Goal: Task Accomplishment & Management: Complete application form

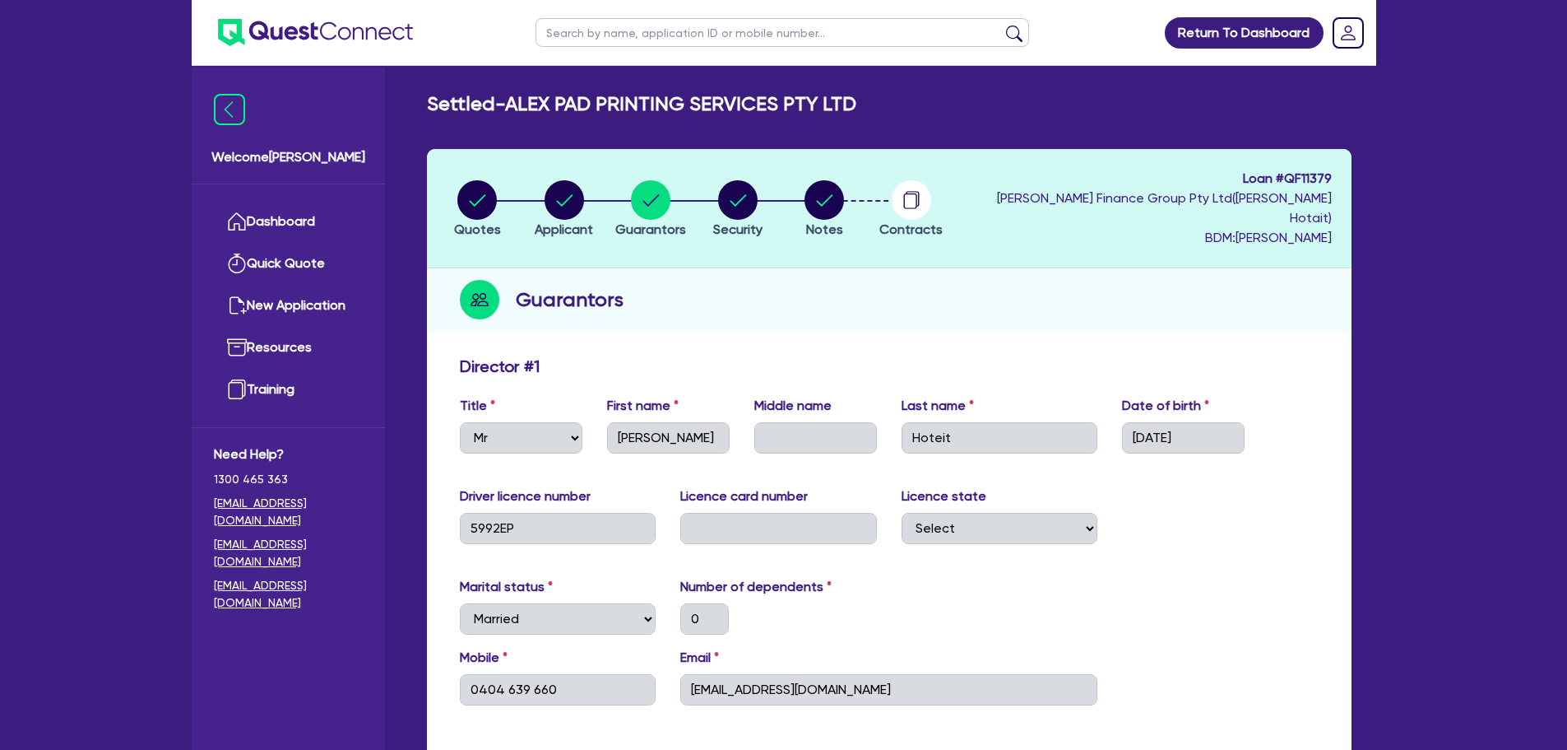
select select "MR"
select select "[GEOGRAPHIC_DATA]"
select select "MARRIED"
select select "PROPERTY"
select select "CASH"
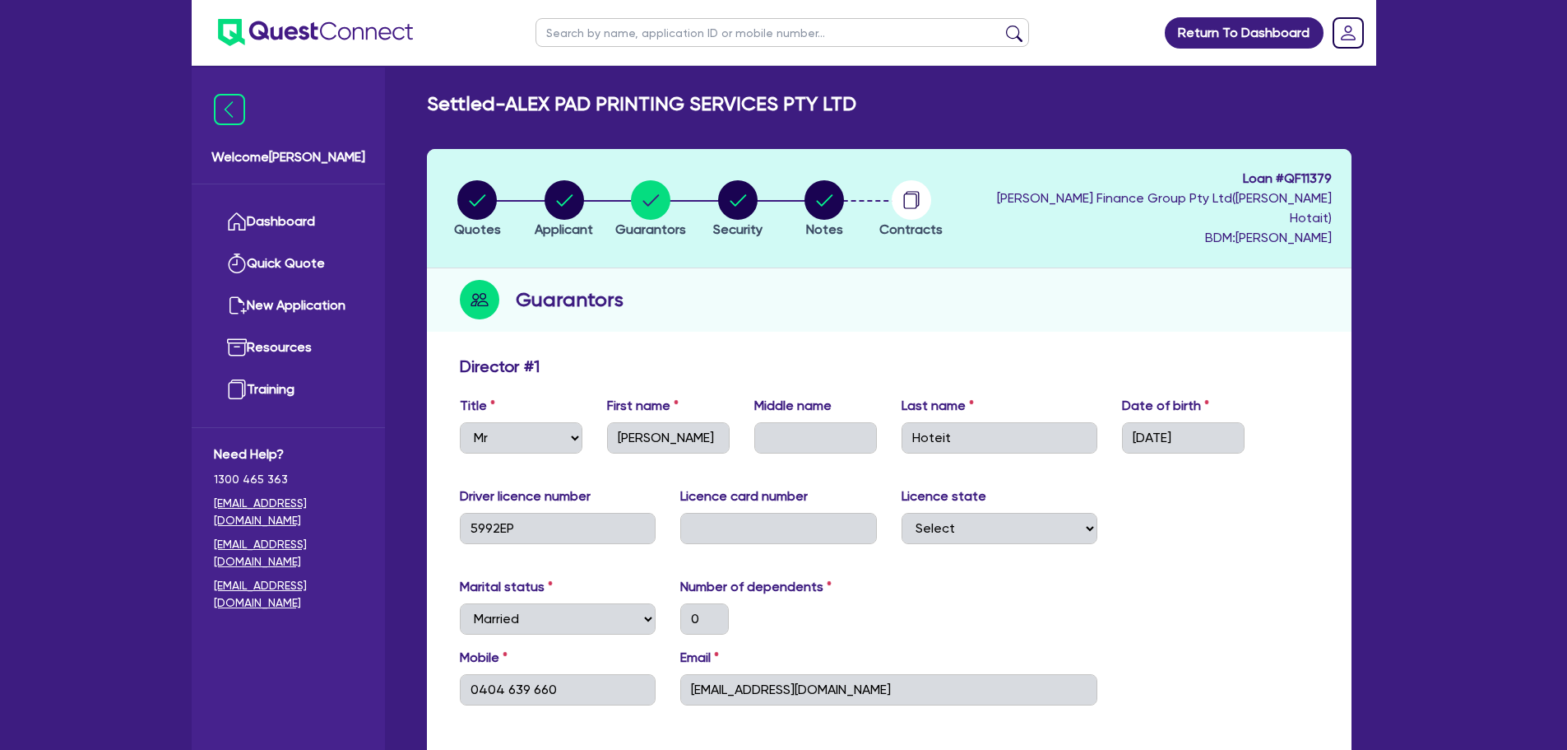
select select "VEHICLE"
select select "HOUSEHOLD_PERSONAL"
select select "OTHER"
select select "MORTGAGE"
select select "CREDIT_CARD"
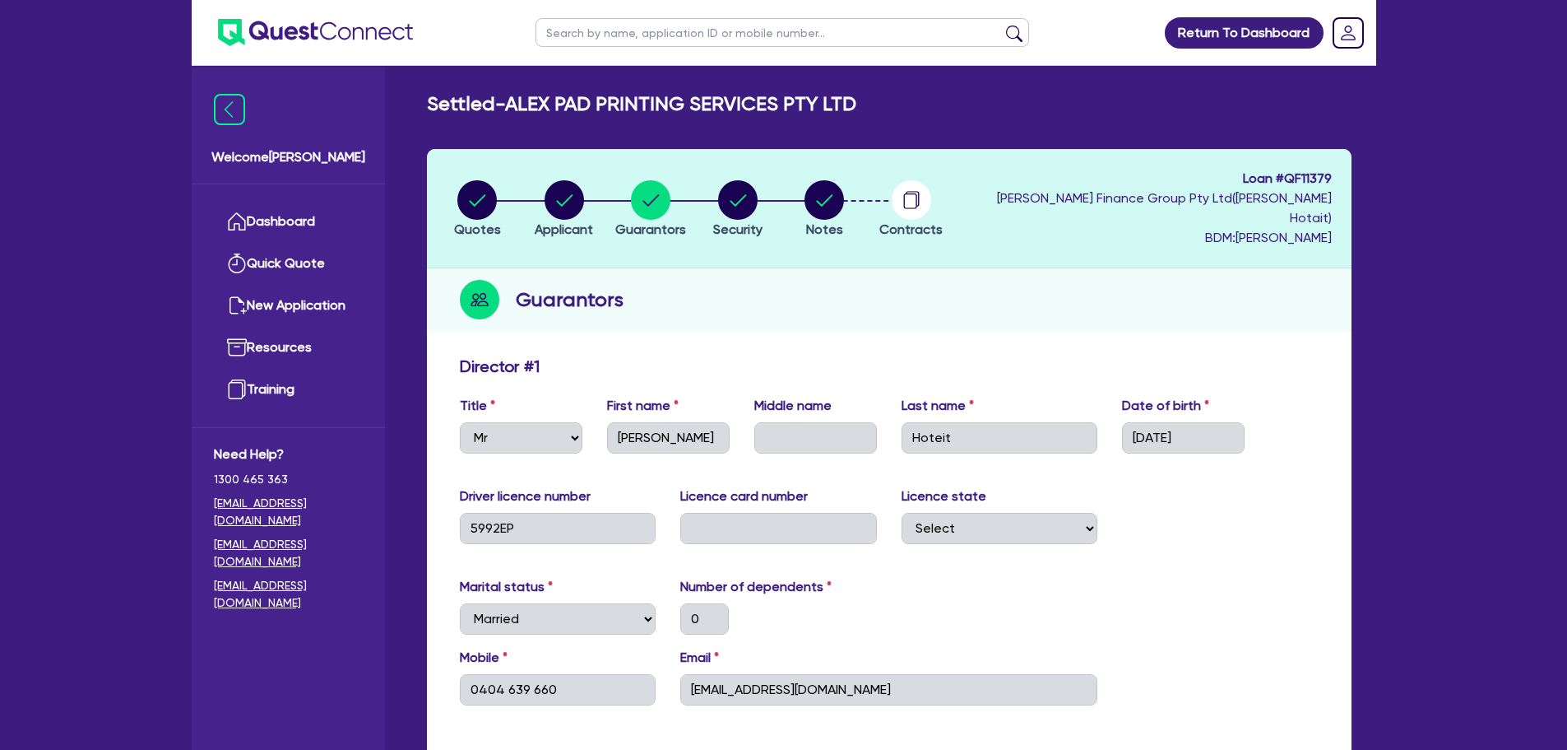
select select "CREDIT_CARD"
select select "VEHICLE_LOAN"
drag, startPoint x: 877, startPoint y: 673, endPoint x: 687, endPoint y: 684, distance: 190.4
click at [678, 685] on div "Email [EMAIL_ADDRESS][DOMAIN_NAME]" at bounding box center [889, 676] width 442 height 58
drag, startPoint x: 569, startPoint y: 669, endPoint x: 418, endPoint y: 672, distance: 150.6
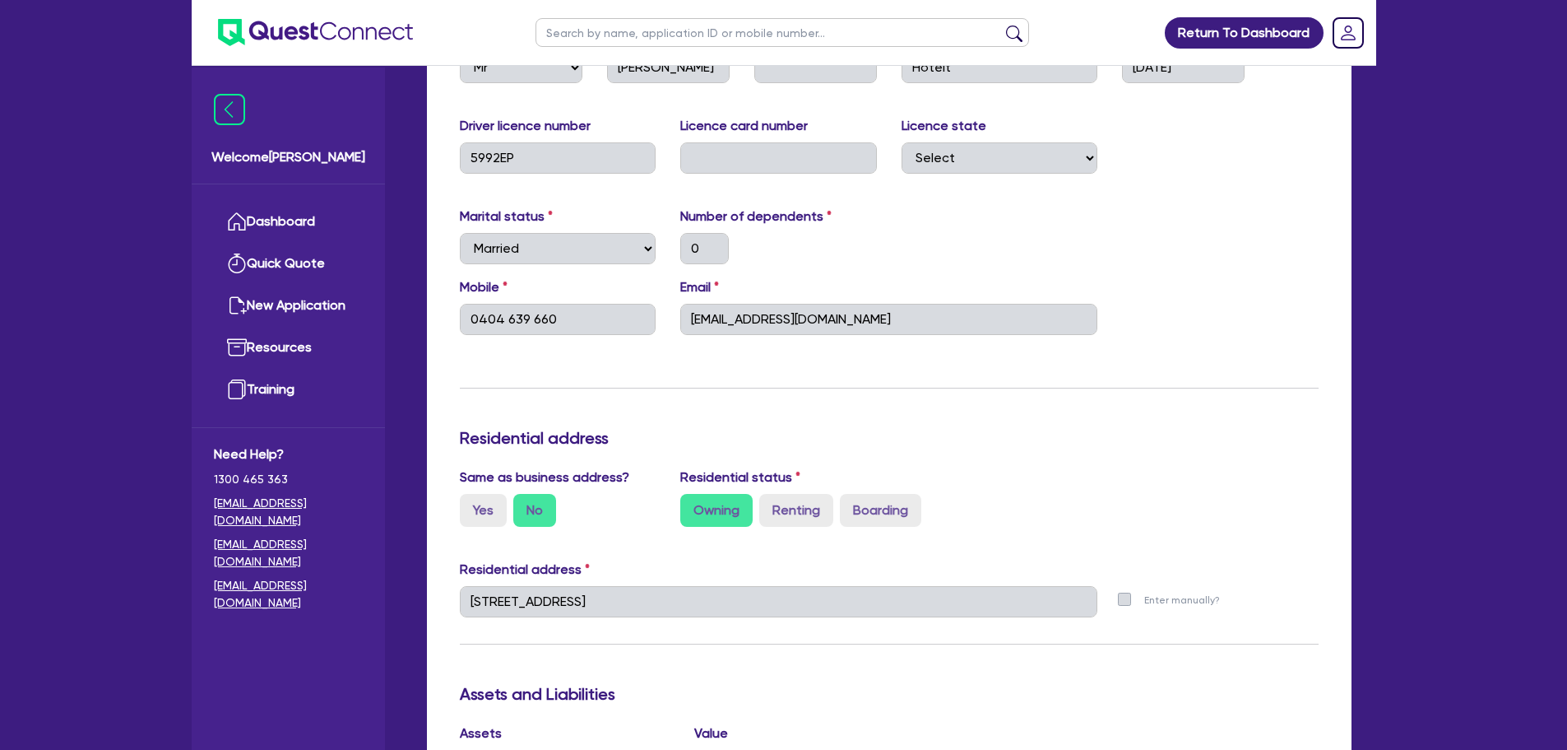
scroll to position [494, 0]
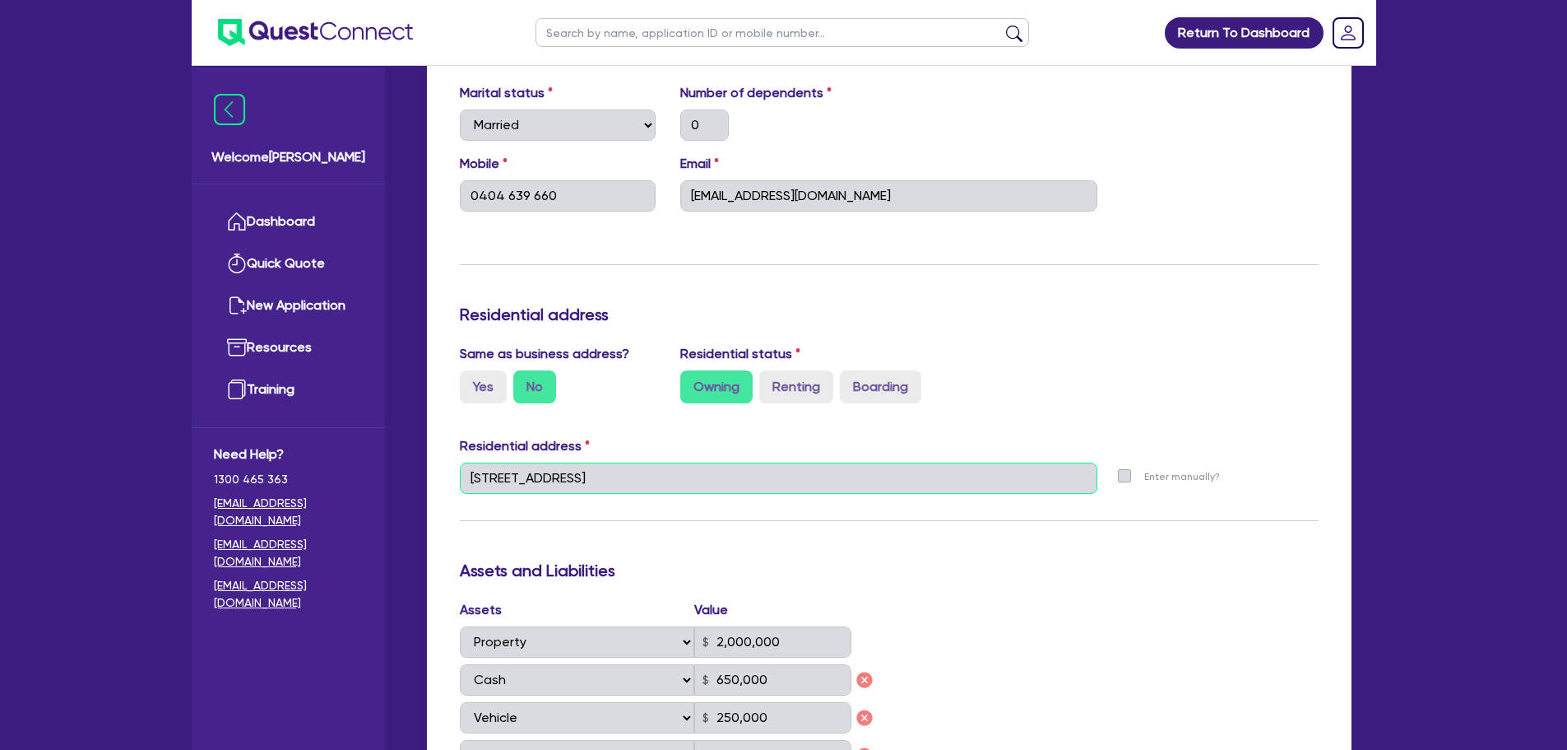
drag, startPoint x: 666, startPoint y: 451, endPoint x: 405, endPoint y: 467, distance: 261.3
click at [405, 467] on div "Settled - ALEX PAD PRINTING SERVICES PTY LTD Quotes Applicant [GEOGRAPHIC_DATA]…" at bounding box center [889, 609] width 974 height 2021
